Goal: Communication & Community: Share content

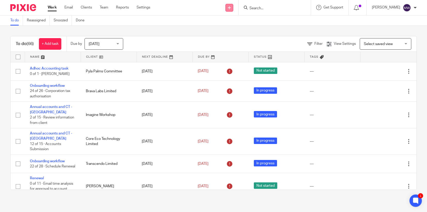
click at [233, 10] on link at bounding box center [230, 8] width 8 height 8
click at [235, 22] on link "Send new email" at bounding box center [234, 23] width 32 height 7
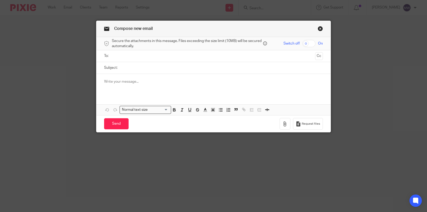
click at [201, 53] on ul at bounding box center [213, 56] width 203 height 9
click at [198, 56] on input "text" at bounding box center [214, 56] width 200 height 6
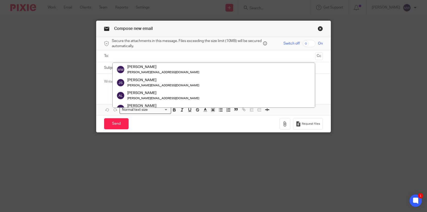
scroll to position [77, 0]
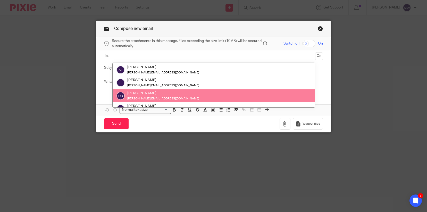
click at [320, 28] on link "Close this dialog window" at bounding box center [320, 29] width 5 height 7
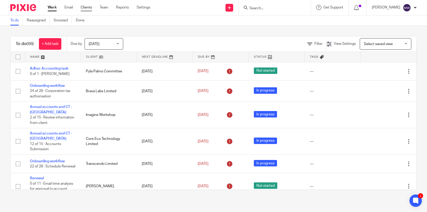
click at [92, 10] on ul "Work Email Clients Team Reports Settings" at bounding box center [103, 7] width 110 height 5
click at [86, 8] on link "Clients" at bounding box center [86, 7] width 11 height 5
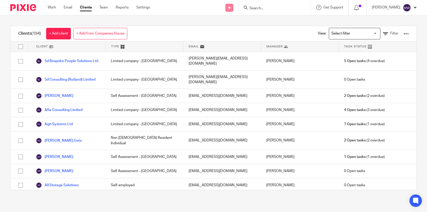
click at [231, 8] on icon at bounding box center [229, 7] width 3 height 3
click at [176, 11] on div "Send new email Create task Add client Get Support Contact via email Check our d…" at bounding box center [292, 7] width 269 height 15
drag, startPoint x: 229, startPoint y: 6, endPoint x: 232, endPoint y: 8, distance: 2.8
click at [231, 8] on div "Send new email Create task Add client" at bounding box center [229, 7] width 18 height 15
click at [191, 10] on div "Send new email Create task Add client Get Support Contact via email Check our d…" at bounding box center [292, 7] width 269 height 15
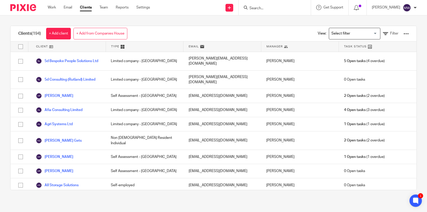
click at [18, 49] on input "checkbox" at bounding box center [21, 47] width 10 height 10
checkbox input "true"
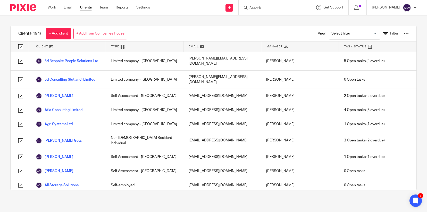
checkbox input "true"
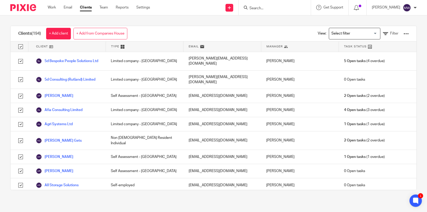
checkbox input "true"
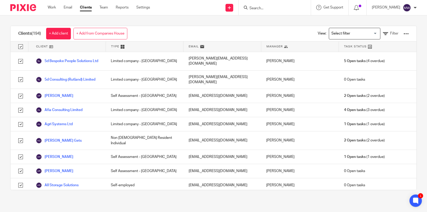
checkbox input "true"
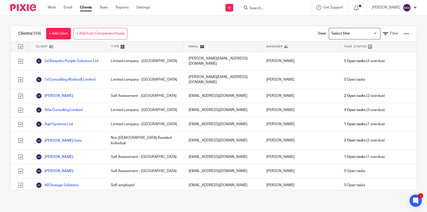
checkbox input "true"
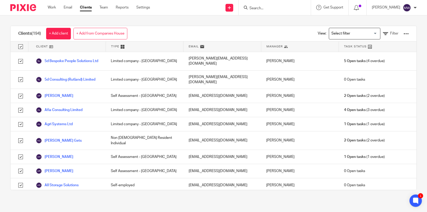
checkbox input "true"
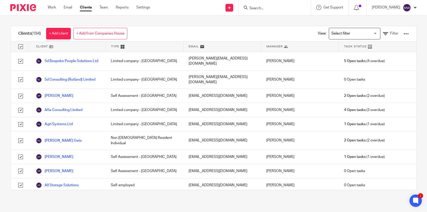
checkbox input "true"
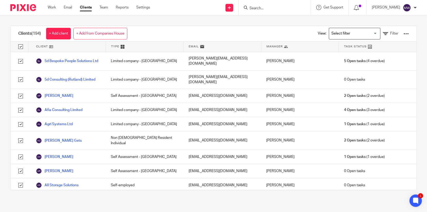
checkbox input "true"
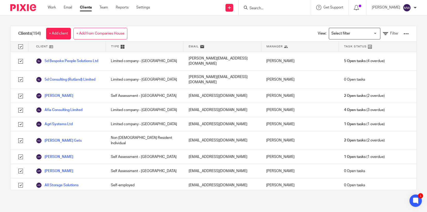
checkbox input "true"
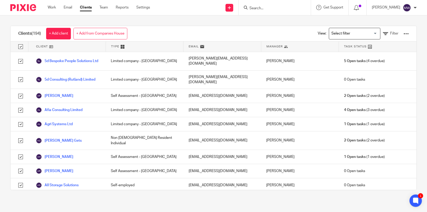
checkbox input "true"
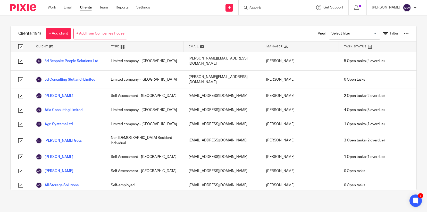
checkbox input "true"
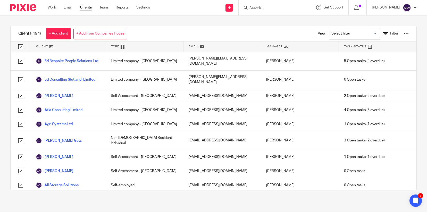
checkbox input "true"
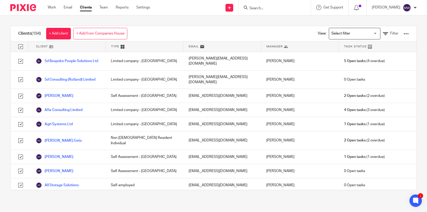
checkbox input "true"
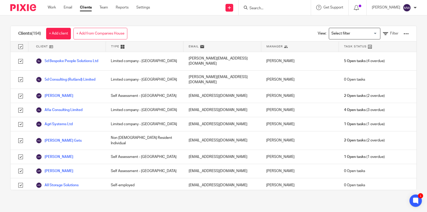
checkbox input "true"
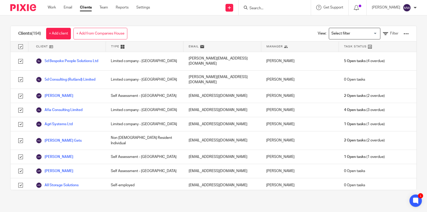
checkbox input "true"
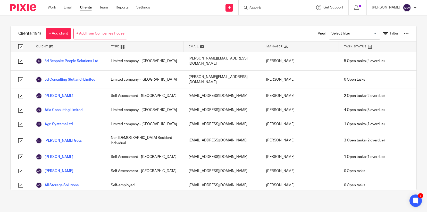
checkbox input "true"
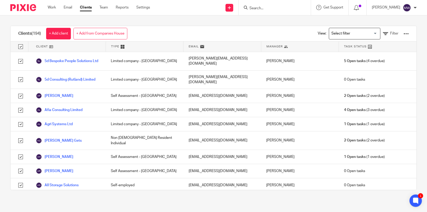
checkbox input "true"
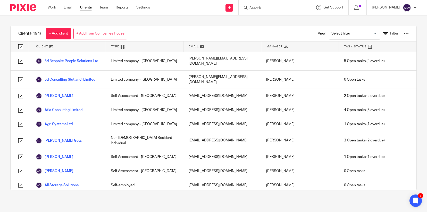
checkbox input "true"
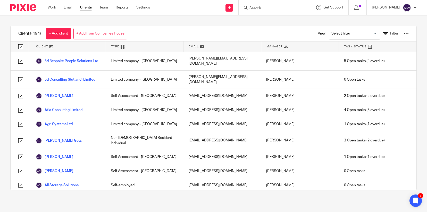
checkbox input "true"
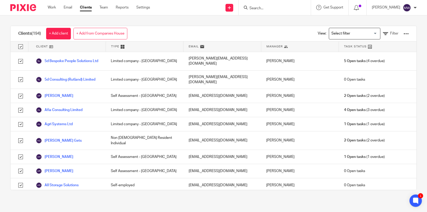
checkbox input "true"
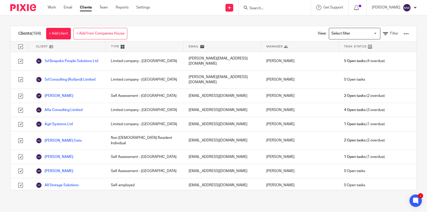
checkbox input "true"
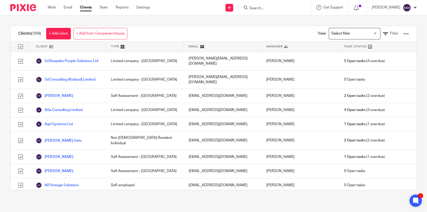
checkbox input "true"
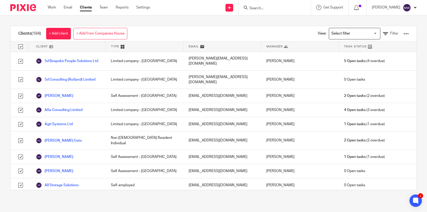
checkbox input "true"
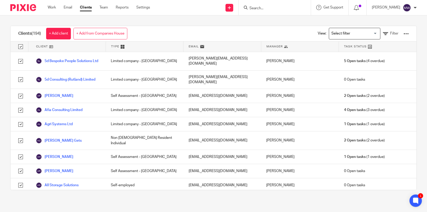
checkbox input "true"
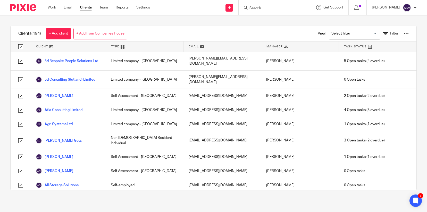
checkbox input "true"
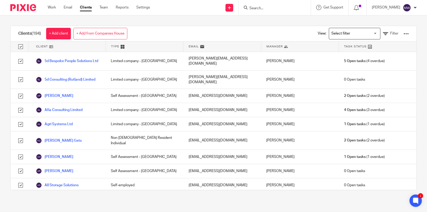
checkbox input "true"
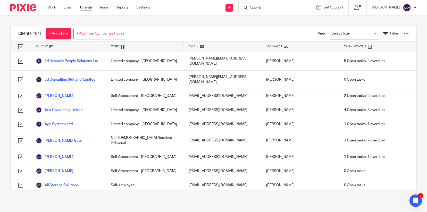
checkbox input "true"
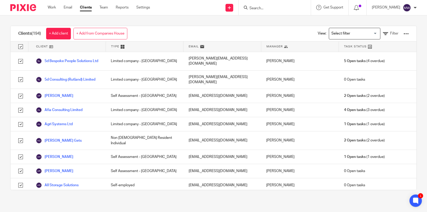
checkbox input "true"
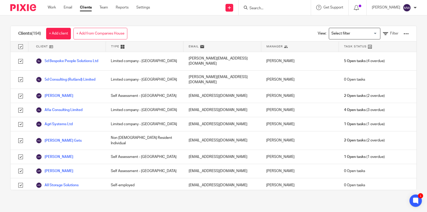
checkbox input "true"
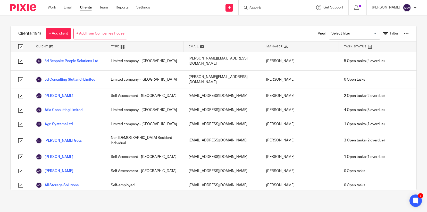
checkbox input "true"
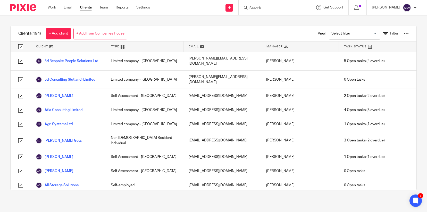
checkbox input "true"
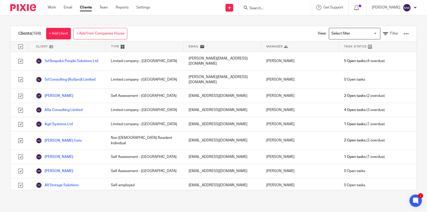
checkbox input "true"
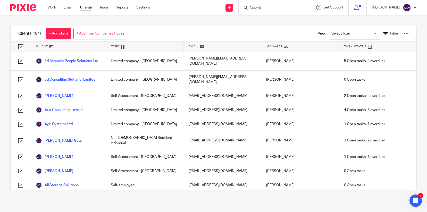
checkbox input "true"
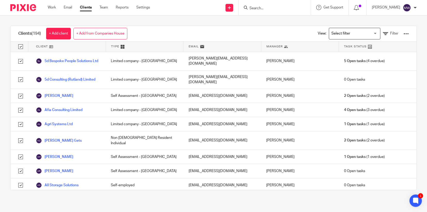
checkbox input "true"
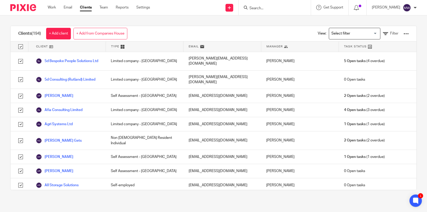
checkbox input "true"
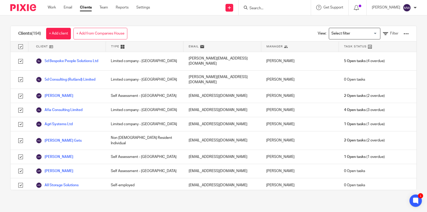
checkbox input "true"
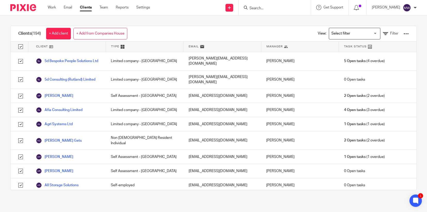
checkbox input "true"
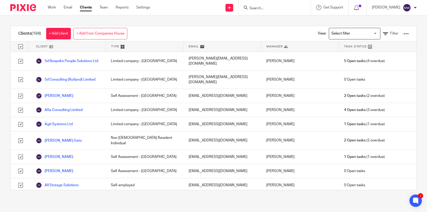
checkbox input "true"
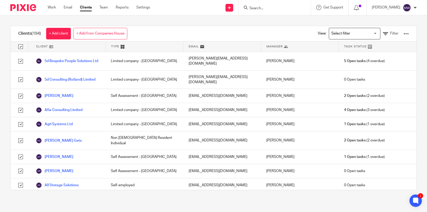
checkbox input "true"
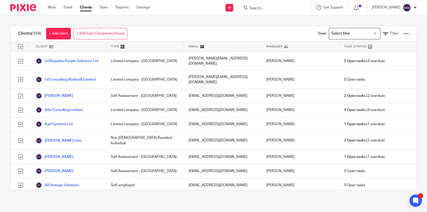
checkbox input "true"
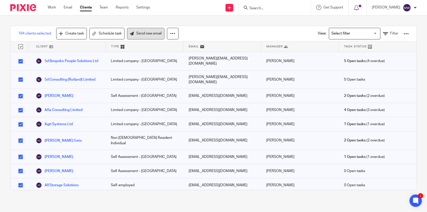
click at [152, 34] on link "Send new email" at bounding box center [145, 34] width 37 height 12
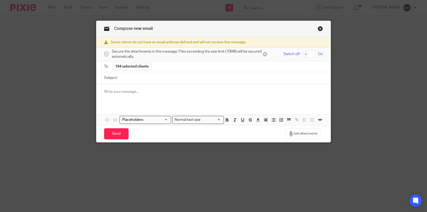
click at [318, 30] on link "Close this dialog window" at bounding box center [320, 29] width 5 height 7
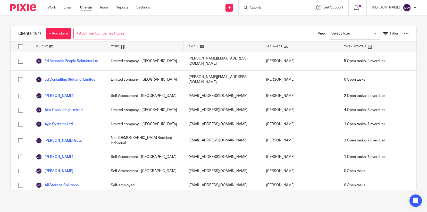
click at [20, 44] on input "checkbox" at bounding box center [21, 47] width 10 height 10
checkbox input "true"
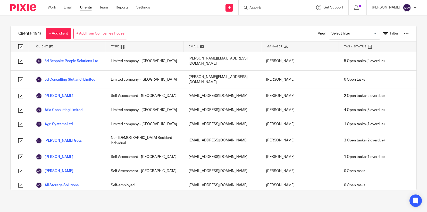
checkbox input "true"
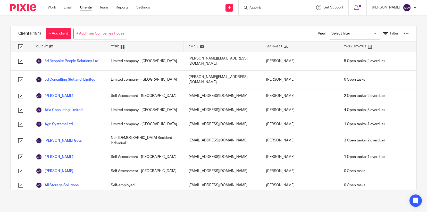
checkbox input "true"
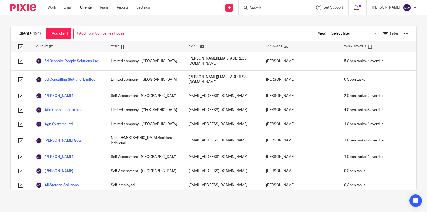
checkbox input "true"
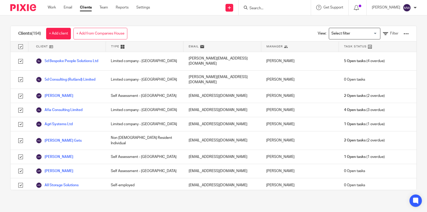
checkbox input "true"
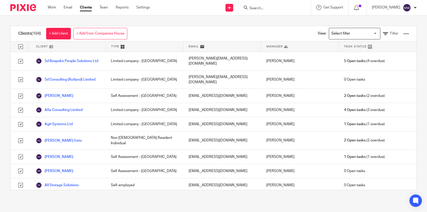
checkbox input "true"
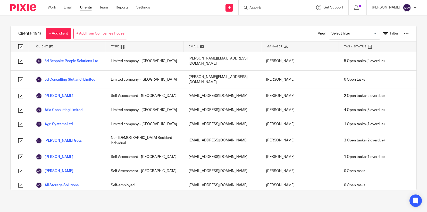
checkbox input "true"
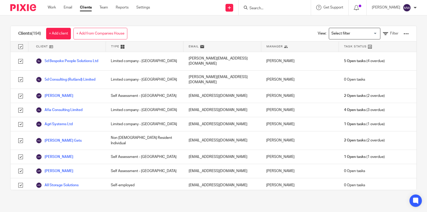
checkbox input "true"
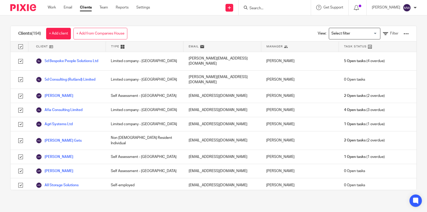
checkbox input "true"
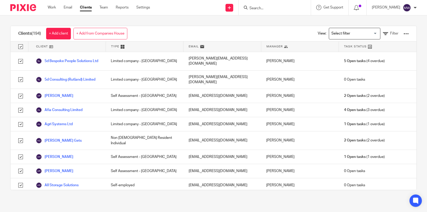
checkbox input "true"
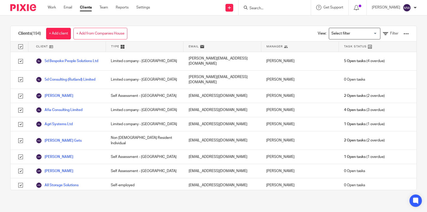
checkbox input "true"
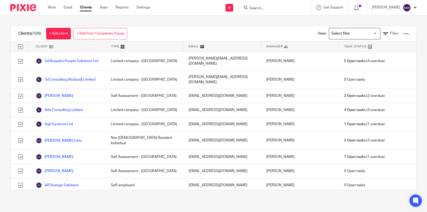
checkbox input "true"
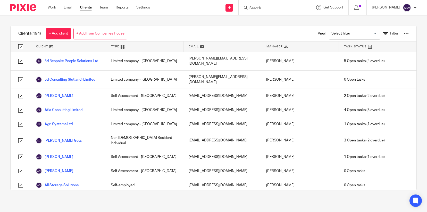
checkbox input "true"
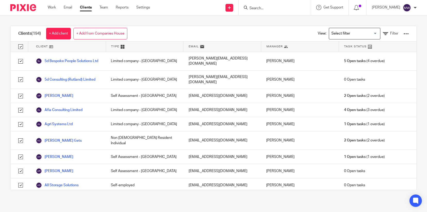
checkbox input "true"
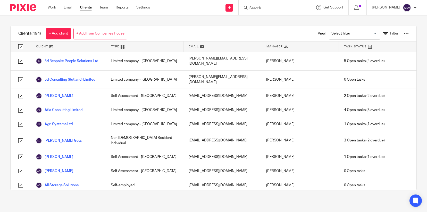
checkbox input "true"
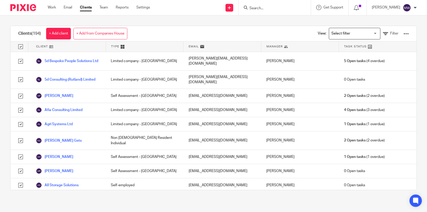
checkbox input "true"
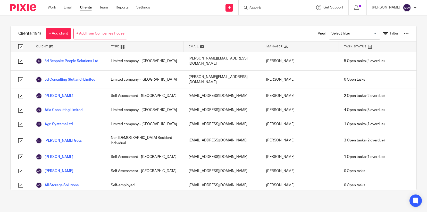
checkbox input "true"
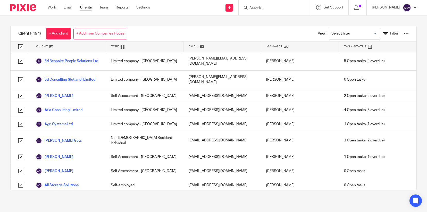
checkbox input "true"
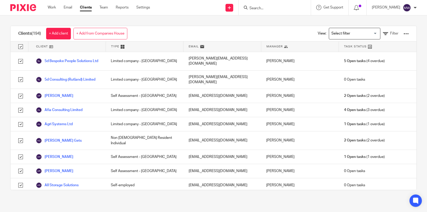
checkbox input "true"
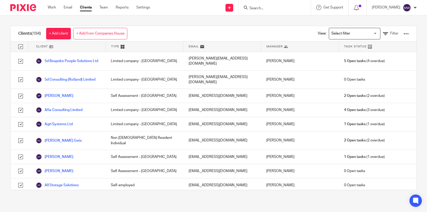
checkbox input "true"
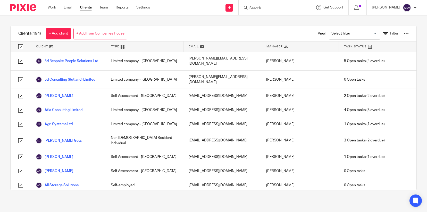
checkbox input "true"
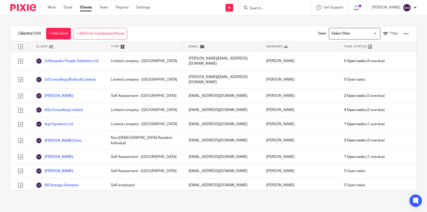
checkbox input "true"
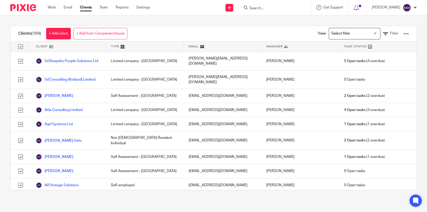
checkbox input "true"
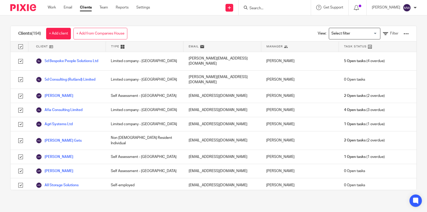
checkbox input "true"
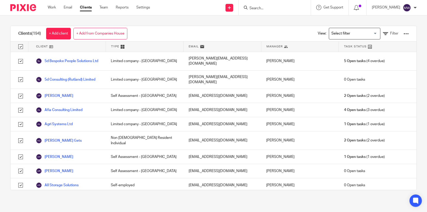
checkbox input "true"
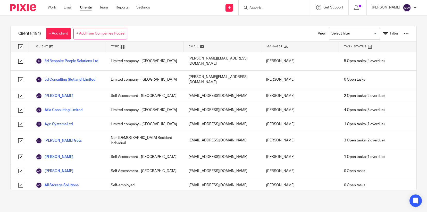
checkbox input "true"
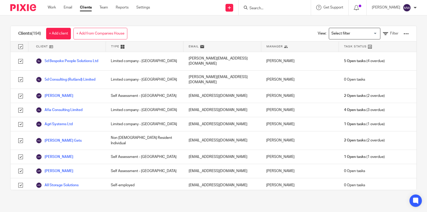
checkbox input "true"
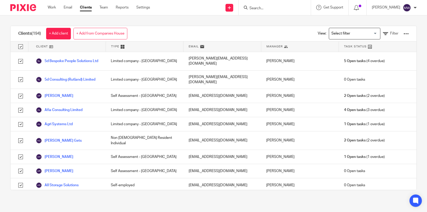
checkbox input "true"
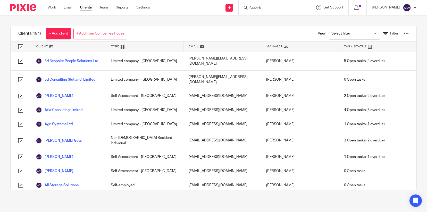
checkbox input "true"
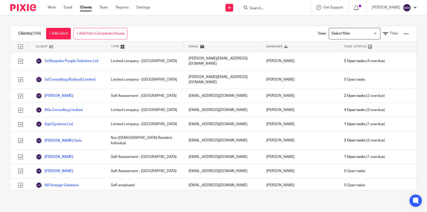
checkbox input "true"
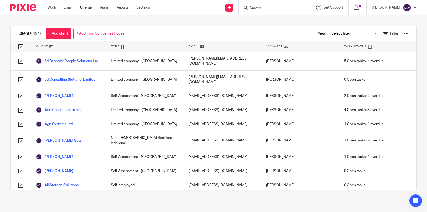
checkbox input "true"
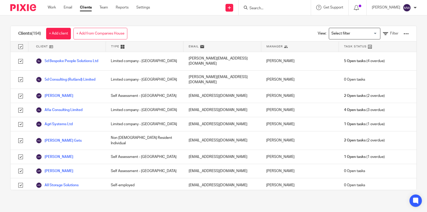
checkbox input "true"
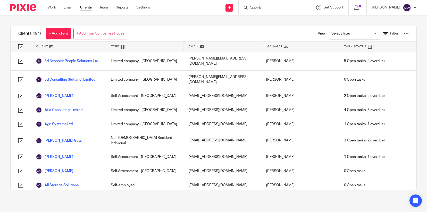
checkbox input "true"
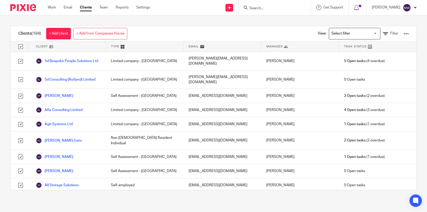
checkbox input "true"
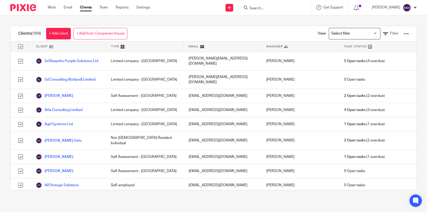
checkbox input "true"
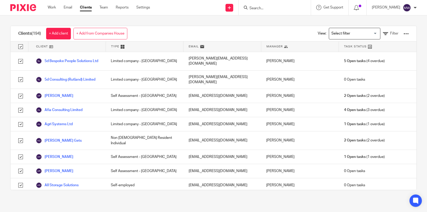
checkbox input "true"
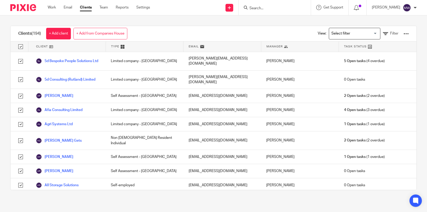
checkbox input "true"
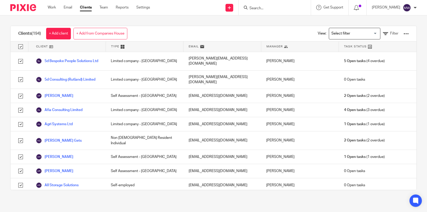
checkbox input "true"
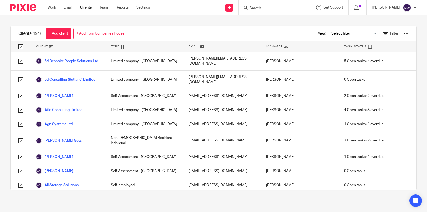
checkbox input "true"
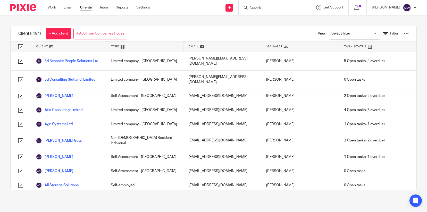
checkbox input "true"
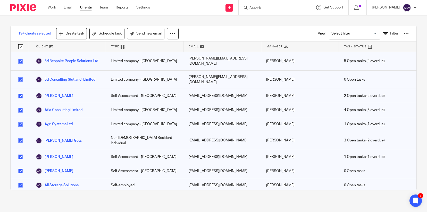
click at [21, 78] on input "checkbox" at bounding box center [21, 80] width 10 height 10
checkbox input "false"
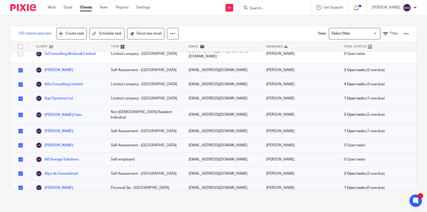
scroll to position [52, 0]
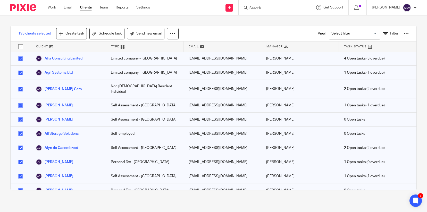
click at [21, 115] on input "checkbox" at bounding box center [21, 120] width 10 height 10
checkbox input "false"
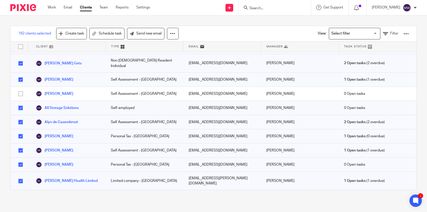
scroll to position [103, 0]
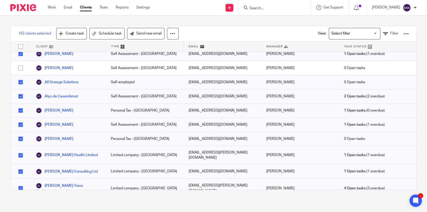
click at [20, 106] on input "checkbox" at bounding box center [21, 111] width 10 height 10
checkbox input "false"
click at [19, 120] on input "checkbox" at bounding box center [21, 125] width 10 height 10
checkbox input "false"
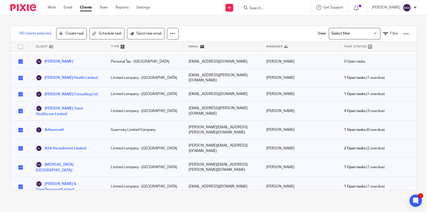
scroll to position [206, 0]
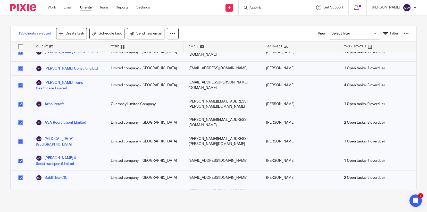
click at [19, 137] on input "checkbox" at bounding box center [21, 142] width 10 height 10
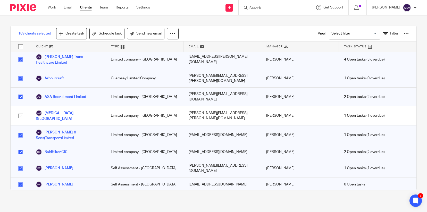
scroll to position [258, 0]
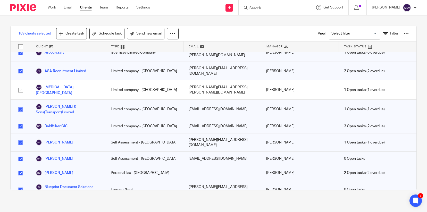
click at [19, 154] on input "checkbox" at bounding box center [21, 159] width 10 height 10
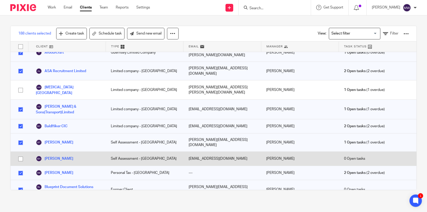
scroll to position [284, 0]
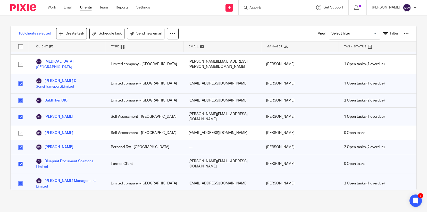
click at [19, 143] on input "checkbox" at bounding box center [21, 148] width 10 height 10
click at [20, 159] on input "checkbox" at bounding box center [21, 164] width 10 height 10
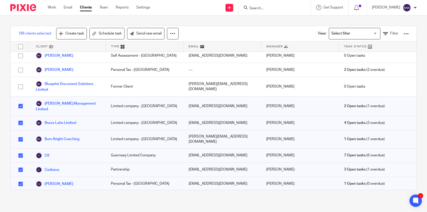
scroll to position [413, 0]
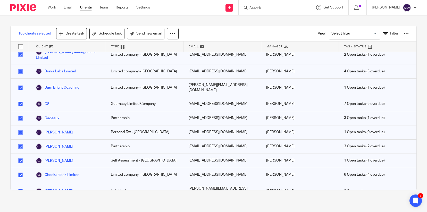
click at [20, 128] on input "checkbox" at bounding box center [21, 133] width 10 height 10
click at [20, 156] on input "checkbox" at bounding box center [21, 161] width 10 height 10
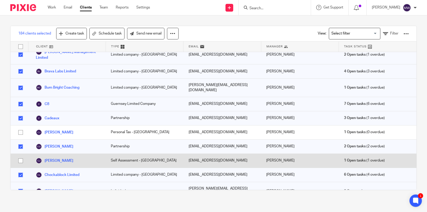
click at [20, 156] on input "checkbox" at bounding box center [21, 161] width 10 height 10
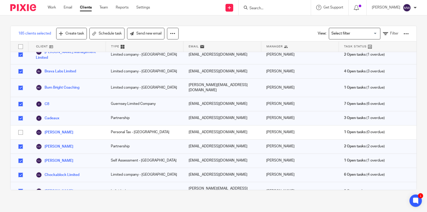
scroll to position [438, 0]
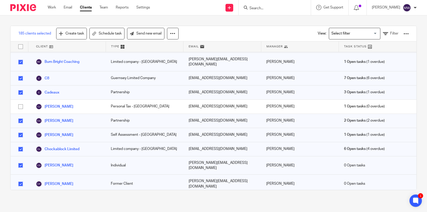
click at [21, 161] on input "checkbox" at bounding box center [21, 166] width 10 height 10
click at [19, 179] on input "checkbox" at bounding box center [21, 184] width 10 height 10
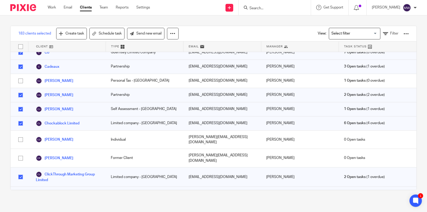
scroll to position [490, 0]
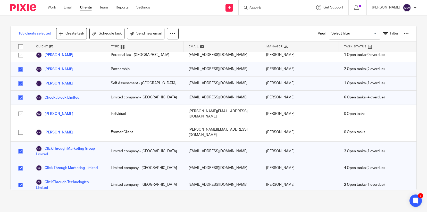
click at [22, 146] on input "checkbox" at bounding box center [21, 151] width 10 height 10
click at [18, 180] on input "checkbox" at bounding box center [21, 185] width 10 height 10
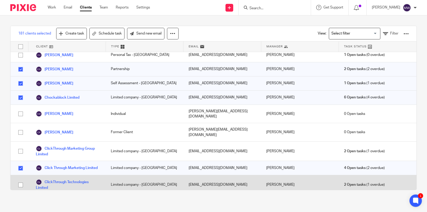
scroll to position [516, 0]
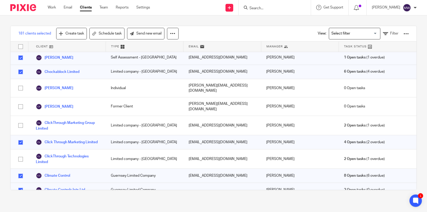
click at [21, 185] on input "checkbox" at bounding box center [21, 190] width 10 height 10
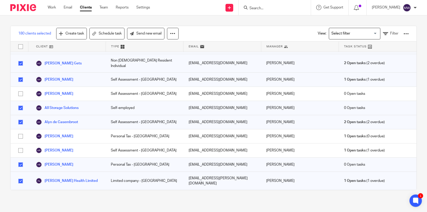
scroll to position [103, 0]
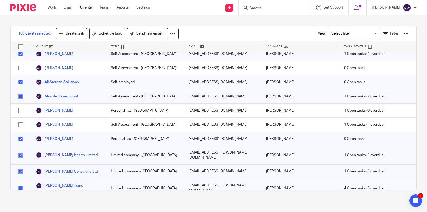
click at [21, 134] on input "checkbox" at bounding box center [21, 139] width 10 height 10
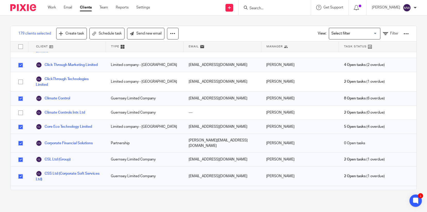
scroll to position [619, 0]
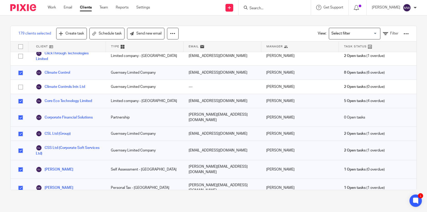
click at [20, 165] on input "checkbox" at bounding box center [21, 170] width 10 height 10
click at [20, 183] on input "checkbox" at bounding box center [21, 188] width 10 height 10
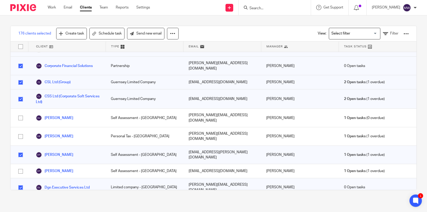
click at [21, 183] on input "checkbox" at bounding box center [21, 188] width 10 height 10
click at [21, 199] on input "checkbox" at bounding box center [21, 204] width 10 height 10
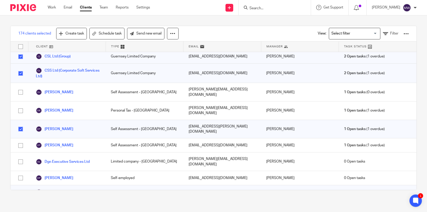
click at [20, 202] on input "checkbox" at bounding box center [21, 207] width 10 height 10
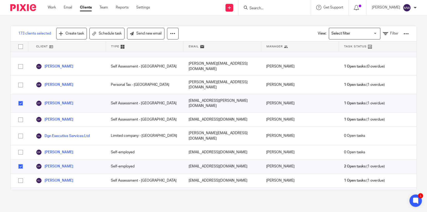
scroll to position [748, 0]
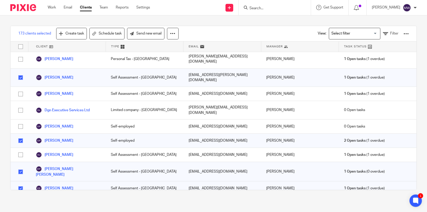
click at [20, 200] on input "checkbox" at bounding box center [21, 205] width 10 height 10
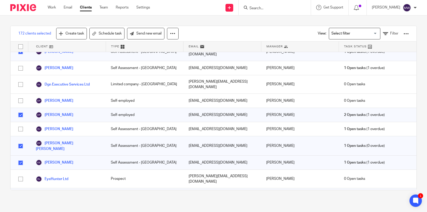
scroll to position [799, 0]
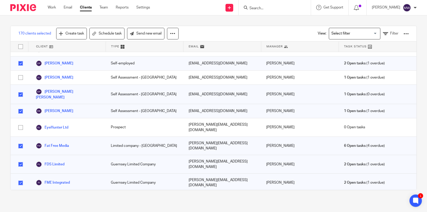
scroll to position [851, 0]
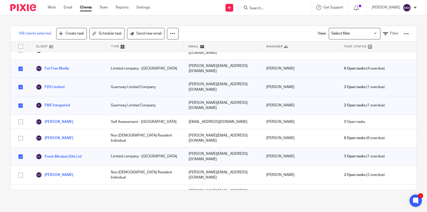
scroll to position [928, 0]
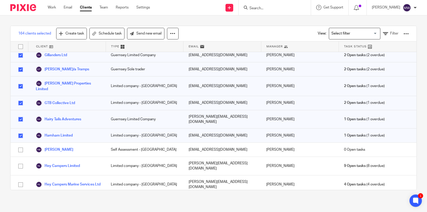
scroll to position [1083, 0]
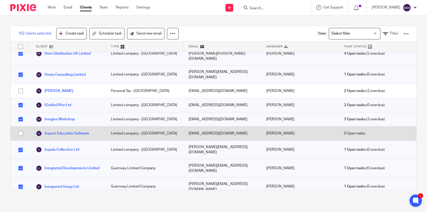
scroll to position [1263, 0]
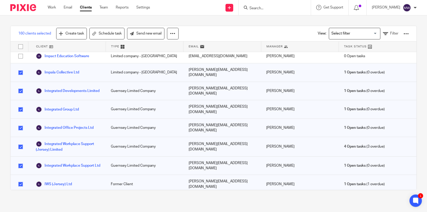
scroll to position [1341, 0]
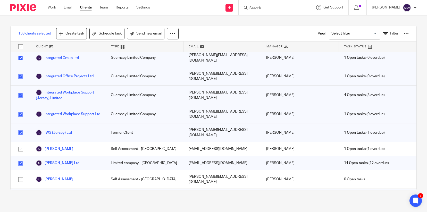
scroll to position [1392, 0]
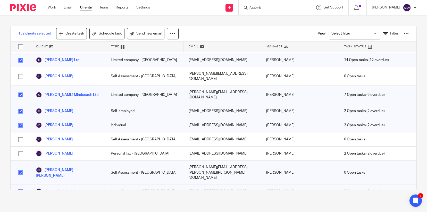
scroll to position [1495, 0]
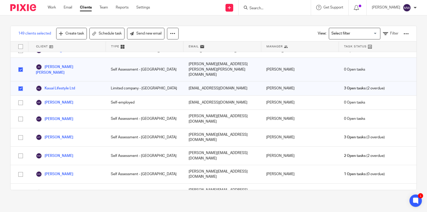
scroll to position [1598, 0]
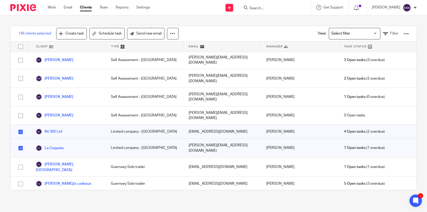
scroll to position [1676, 0]
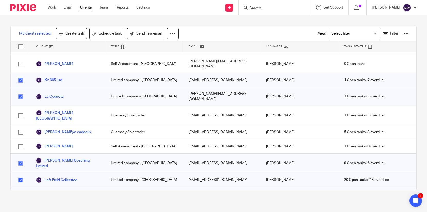
scroll to position [1727, 0]
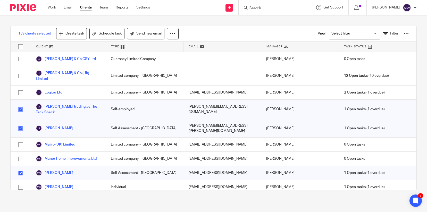
scroll to position [1882, 0]
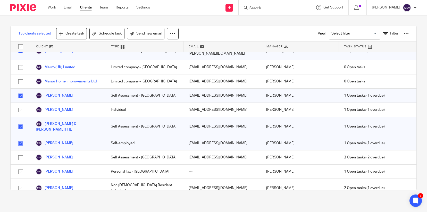
scroll to position [1985, 0]
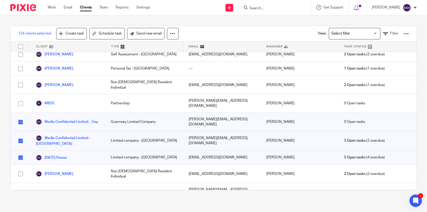
scroll to position [2063, 0]
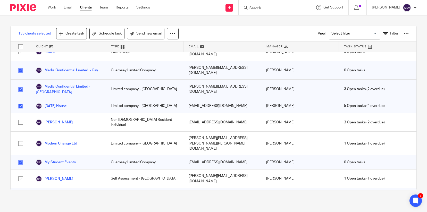
scroll to position [2114, 0]
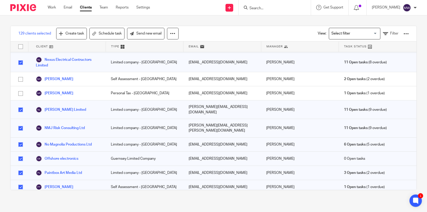
scroll to position [2269, 0]
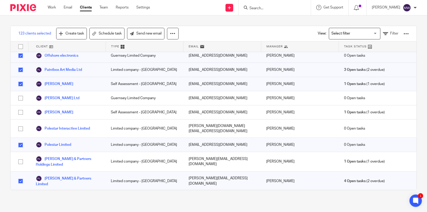
scroll to position [2372, 0]
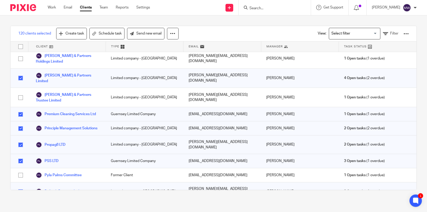
scroll to position [2475, 0]
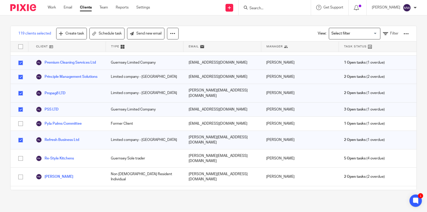
scroll to position [2527, 0]
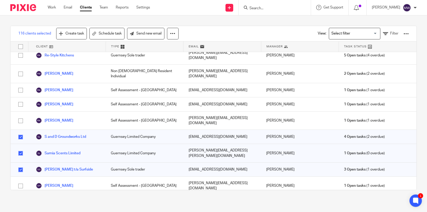
scroll to position [2630, 0]
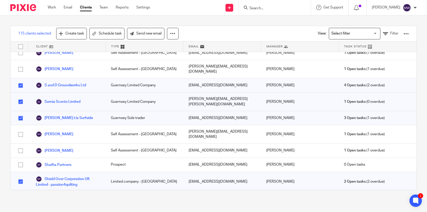
scroll to position [2681, 0]
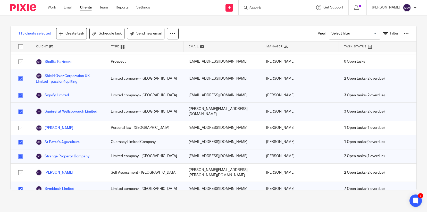
scroll to position [2733, 0]
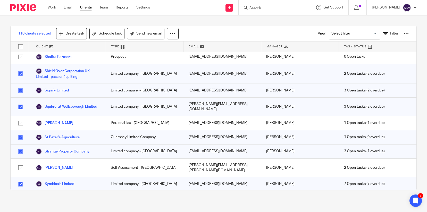
click at [148, 33] on link "Send new email" at bounding box center [145, 34] width 37 height 12
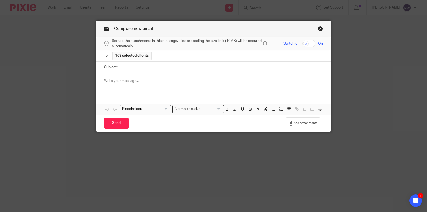
click at [145, 69] on input "Subject:" at bounding box center [221, 68] width 203 height 12
click at [175, 60] on div "To: 109 selected clients" at bounding box center [213, 55] width 219 height 11
click at [175, 56] on div "To: 109 selected clients" at bounding box center [213, 55] width 219 height 11
drag, startPoint x: 173, startPoint y: 56, endPoint x: 165, endPoint y: 70, distance: 16.3
click at [173, 57] on div "To: 109 selected clients" at bounding box center [213, 55] width 219 height 11
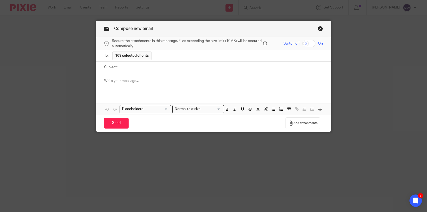
click at [164, 70] on input "Subject:" at bounding box center [221, 68] width 203 height 12
click at [164, 69] on input "Subject:" at bounding box center [221, 68] width 203 height 12
click at [172, 60] on div "To: 109 selected clients" at bounding box center [213, 55] width 219 height 11
click at [171, 56] on div "To: 109 selected clients" at bounding box center [213, 55] width 219 height 11
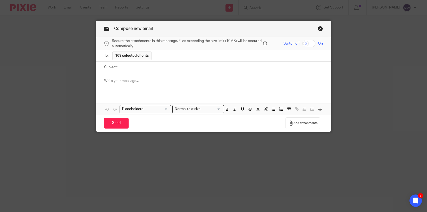
click at [167, 57] on div "To: 109 selected clients" at bounding box center [213, 55] width 219 height 11
click at [161, 68] on input "Subject:" at bounding box center [221, 68] width 203 height 12
click at [160, 59] on div "To: 109 selected clients" at bounding box center [213, 55] width 219 height 11
click at [160, 70] on input "Subject:" at bounding box center [221, 68] width 203 height 12
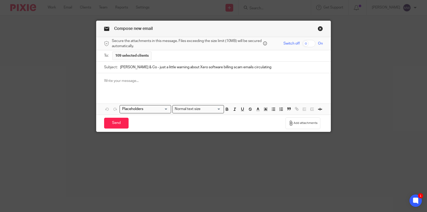
type input "[PERSON_NAME] & Co - just a little warning about Xero software billing scam ema…"
click at [136, 77] on div at bounding box center [213, 83] width 234 height 20
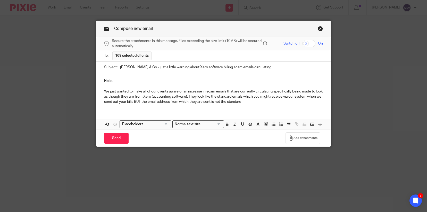
click at [215, 92] on p "We just wanted to make all of our clients aware of an increase in scam emails t…" at bounding box center [213, 97] width 219 height 16
click at [155, 99] on p "We just wanted to make all of our clients aware of an increase in scam phishing…" at bounding box center [213, 97] width 219 height 16
click at [152, 101] on p "We just wanted to make all of our clients aware of an increase in scam phishing…" at bounding box center [213, 97] width 219 height 16
click at [165, 102] on p "We just wanted to make all of our clients aware of an increase in scam phishing…" at bounding box center [213, 97] width 219 height 16
click at [295, 100] on p "We just wanted to make all of our clients aware of an increase in scam phishing…" at bounding box center [213, 97] width 219 height 16
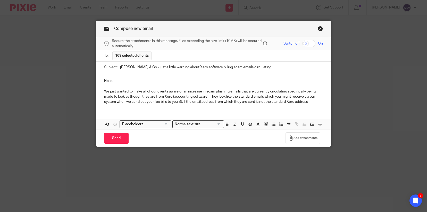
click at [317, 106] on div "Hello, We just wanted to make all of our clients aware of an increase in scam p…" at bounding box center [213, 90] width 234 height 35
click at [225, 96] on p "We just wanted to make all of our clients aware of an increase in scam phishing…" at bounding box center [213, 97] width 219 height 16
click at [187, 101] on p "We just wanted to make all of our clients aware of an increase in scam phishing…" at bounding box center [213, 97] width 219 height 16
click at [277, 97] on p "We just wanted to make all of our clients aware of an increase in scam phishing…" at bounding box center [213, 97] width 219 height 16
click at [258, 103] on p "We just wanted to make all of our clients aware of an increase in scam phishing…" at bounding box center [213, 97] width 219 height 16
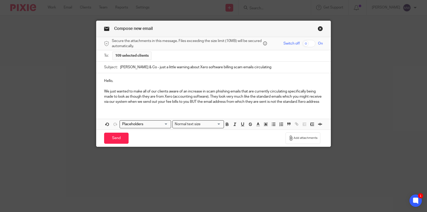
click at [264, 102] on p "We just wanted to make all of our clients aware of an increase in scam phishing…" at bounding box center [213, 97] width 219 height 16
click at [276, 102] on p "We just wanted to make all of our clients aware of an increase in scam phishing…" at bounding box center [213, 97] width 219 height 16
click at [306, 105] on div "Hello, We just wanted to make all of our clients aware of an increase in scam p…" at bounding box center [213, 90] width 234 height 35
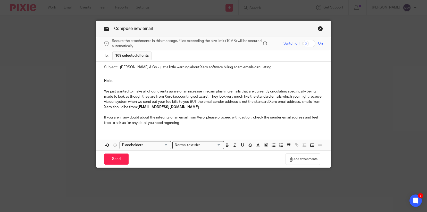
click at [121, 121] on p "If you are in any doubt about the integrity of an email from Xero, please proce…" at bounding box center [213, 120] width 219 height 11
click at [123, 121] on p "If you are in any doubt about the integrity of an email from Xero, please proce…" at bounding box center [213, 120] width 219 height 11
click at [211, 124] on p "If you are in any doubt about the integrity of an email from Xero, please proce…" at bounding box center [213, 120] width 219 height 11
click at [105, 116] on p "If you are in any doubt about the integrity of an email from Xero, please proce…" at bounding box center [213, 120] width 219 height 11
click at [200, 108] on p "We just wanted to make all of our clients aware of an increase in scam phishing…" at bounding box center [213, 99] width 219 height 21
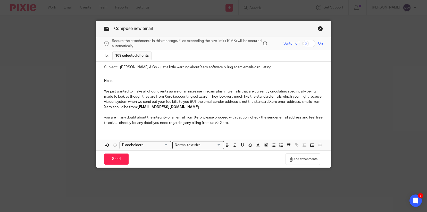
click at [104, 118] on p "you are in any doubt about the integrity of an email from Xero, please proceed …" at bounding box center [213, 120] width 219 height 11
click at [267, 126] on div "Hello, We just wanted to make all of our clients aware of an increase in scam p…" at bounding box center [213, 101] width 234 height 56
click at [270, 118] on p "If you are in any doubt about the integrity of an email from Xero, please proce…" at bounding box center [213, 120] width 219 height 11
click at [252, 117] on p "If you are in any doubt about the integrity of an email from Xero, please proce…" at bounding box center [213, 120] width 219 height 11
click at [244, 123] on p "If you are in any doubt about the integrity of an email from Xero, please proce…" at bounding box center [213, 120] width 219 height 11
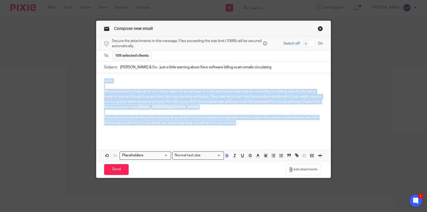
drag, startPoint x: 226, startPoint y: 120, endPoint x: 102, endPoint y: 87, distance: 127.6
click at [100, 83] on div "Hello, We just wanted to make all of our clients aware of an increase in scam p…" at bounding box center [213, 106] width 234 height 67
copy div "Hello, We just wanted to make all of our clients aware of an increase in scam p…"
click at [257, 111] on p at bounding box center [213, 112] width 219 height 5
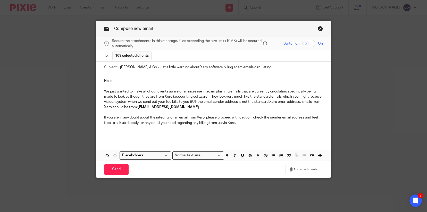
click at [189, 103] on p "We just wanted to make all of our clients aware of an increase in scam phishing…" at bounding box center [213, 99] width 219 height 21
click at [241, 125] on p "If you are in any doubt about the integrity of an email from Xero, please proce…" at bounding box center [213, 120] width 219 height 11
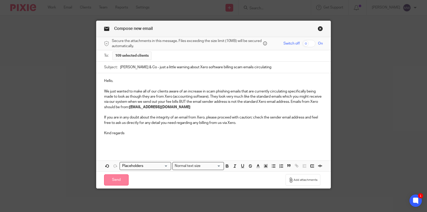
click at [114, 182] on input "Send" at bounding box center [116, 180] width 24 height 11
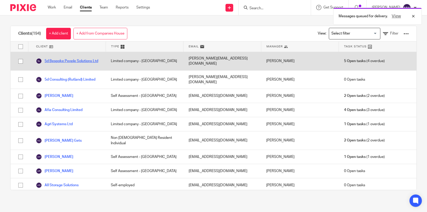
click at [70, 58] on link "5d Bespoke People Solutions Ltd" at bounding box center [67, 61] width 62 height 6
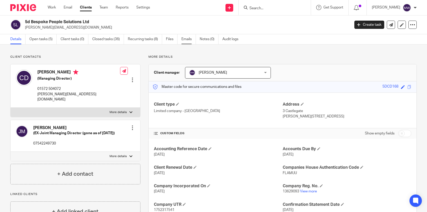
click at [186, 39] on link "Emails" at bounding box center [189, 39] width 14 height 10
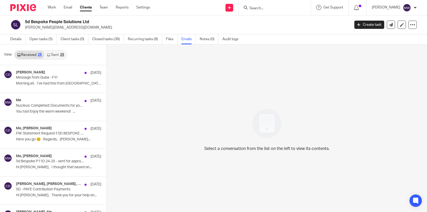
click at [50, 54] on link "Sent 25" at bounding box center [55, 55] width 22 height 8
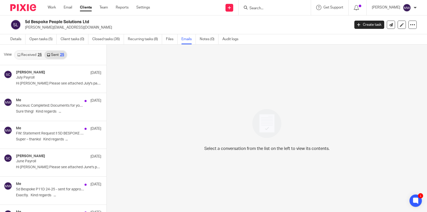
scroll to position [1, 0]
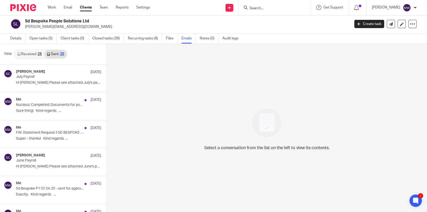
click at [52, 54] on link "Sent 25" at bounding box center [55, 54] width 22 height 8
click at [56, 54] on link "Sent 25" at bounding box center [55, 54] width 22 height 8
click at [30, 54] on link "Received 25" at bounding box center [30, 54] width 30 height 8
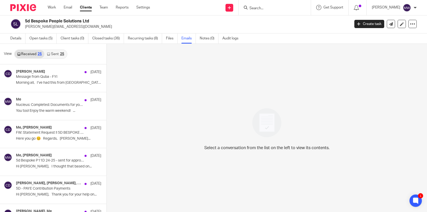
click at [84, 8] on link "Clients" at bounding box center [86, 7] width 12 height 5
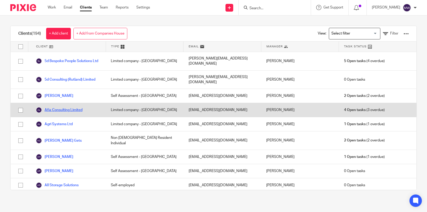
click at [66, 107] on link "Afia Consulting Limited" at bounding box center [59, 110] width 47 height 6
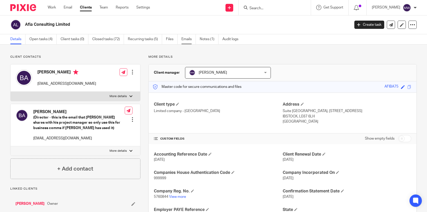
click at [189, 40] on link "Emails" at bounding box center [189, 39] width 14 height 10
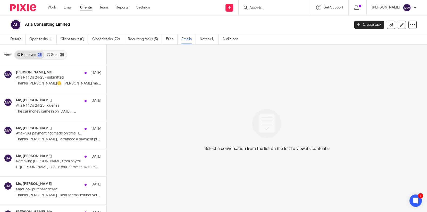
click at [63, 54] on div "25" at bounding box center [62, 55] width 4 height 4
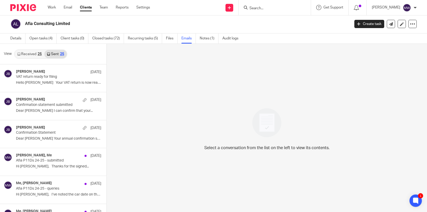
click at [120, 23] on h2 "Afia Consulting Limited" at bounding box center [153, 23] width 257 height 5
click at [56, 54] on link "Sent 25" at bounding box center [55, 54] width 22 height 8
click at [85, 25] on h2 "Afia Consulting Limited" at bounding box center [153, 23] width 257 height 5
click at [65, 10] on link "Email" at bounding box center [68, 7] width 9 height 5
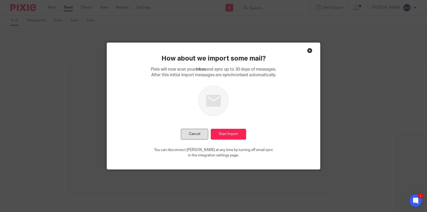
click at [200, 134] on button "Cancel" at bounding box center [194, 134] width 27 height 11
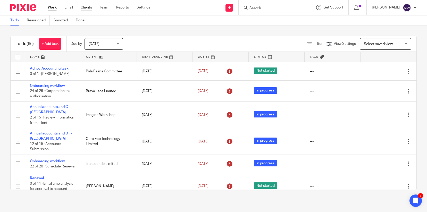
click at [88, 7] on link "Clients" at bounding box center [86, 7] width 11 height 5
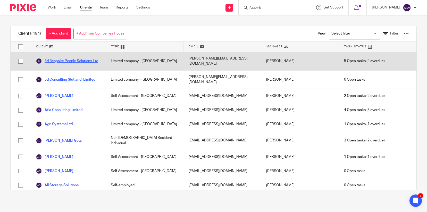
click at [68, 60] on link "5d Bespoke People Solutions Ltd" at bounding box center [67, 61] width 62 height 6
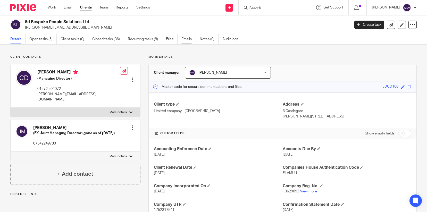
click at [188, 38] on link "Emails" at bounding box center [189, 39] width 14 height 10
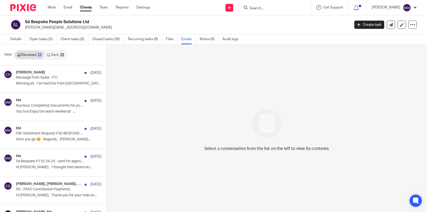
click at [55, 54] on link "Sent 25" at bounding box center [55, 55] width 22 height 8
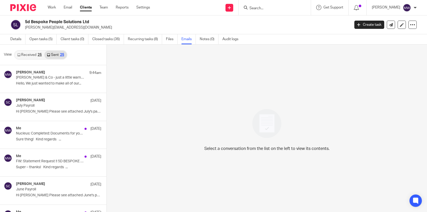
scroll to position [1, 0]
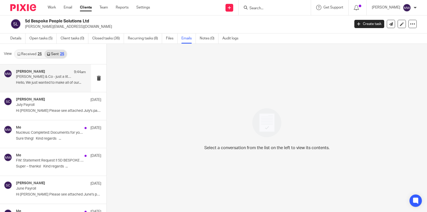
click at [57, 77] on p "[PERSON_NAME] & Co - just a little warning about Xero software billing scam ema…" at bounding box center [44, 77] width 56 height 4
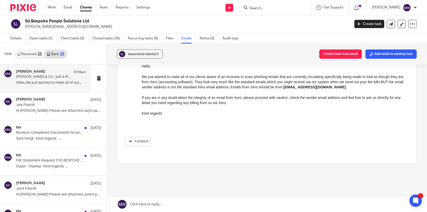
scroll to position [65, 0]
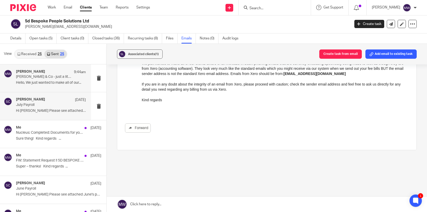
click at [29, 104] on p "July Payroll" at bounding box center [44, 105] width 56 height 4
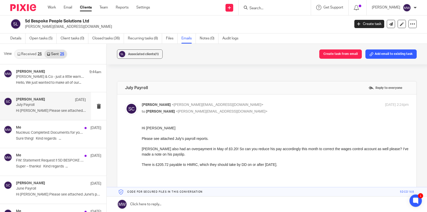
scroll to position [0, 0]
click at [54, 84] on p "Hello, We just wanted to make all of our..." at bounding box center [51, 83] width 70 height 4
